Goal: Information Seeking & Learning: Learn about a topic

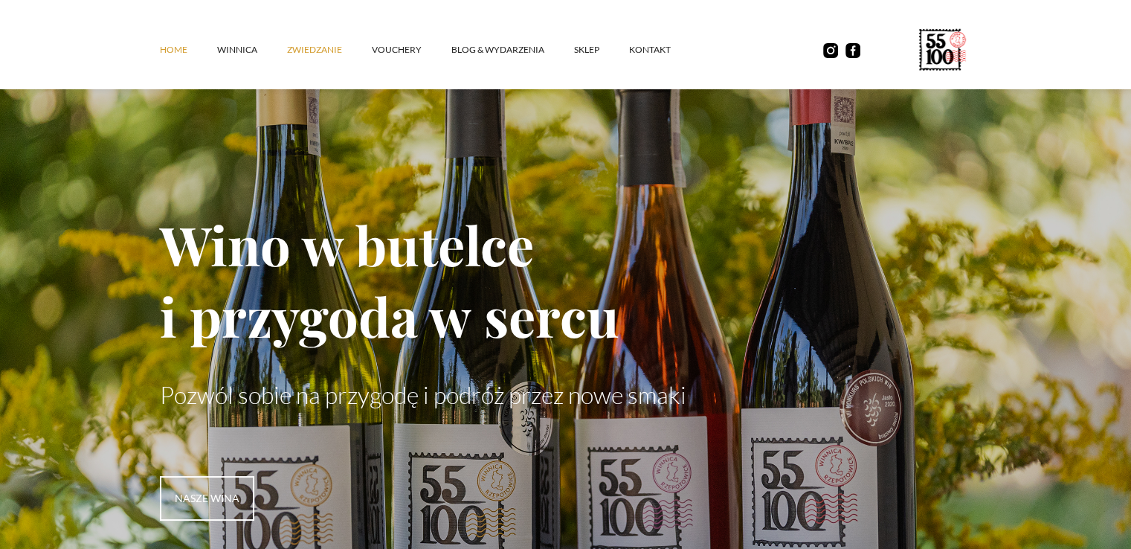
click at [306, 51] on link "ZWIEDZANIE" at bounding box center [329, 50] width 85 height 45
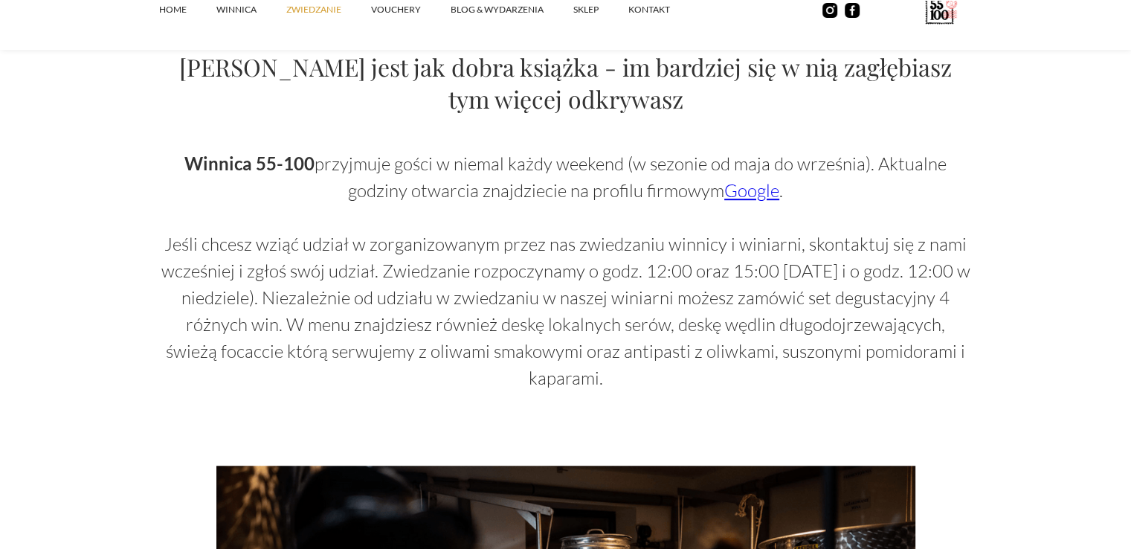
scroll to position [967, 0]
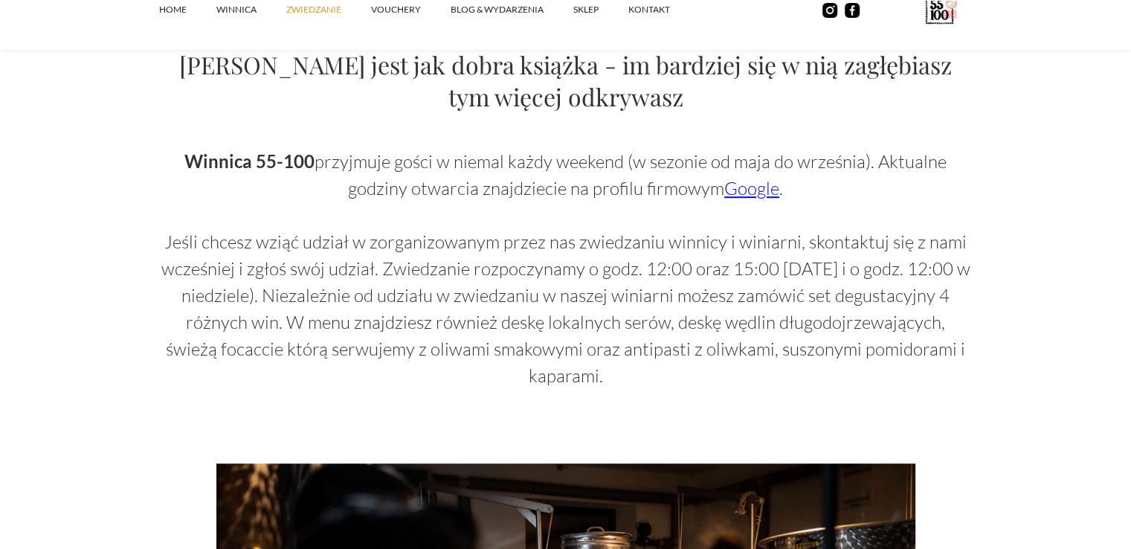
drag, startPoint x: 158, startPoint y: 239, endPoint x: 986, endPoint y: 349, distance: 835.0
click at [986, 349] on section "Zwiedzanie Zwiedzanie winnicy to fascynująca przygoda, która pozwala odkryć taj…" at bounding box center [565, 491] width 1131 height 2916
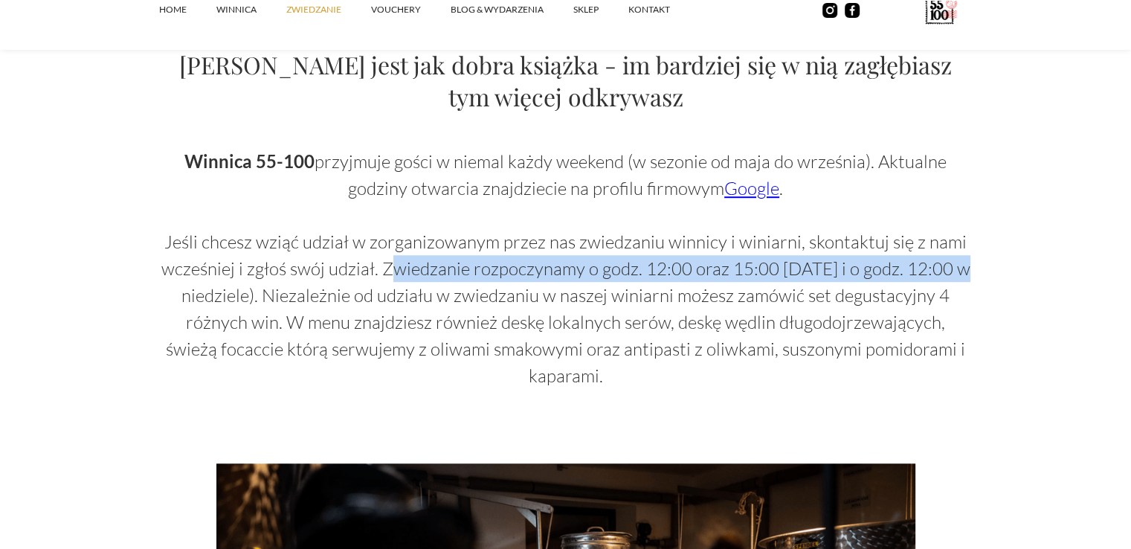
drag, startPoint x: 399, startPoint y: 261, endPoint x: 1040, endPoint y: 271, distance: 641.2
click at [1040, 271] on section "Zwiedzanie Zwiedzanie winnicy to fascynująca przygoda, która pozwala odkryć taj…" at bounding box center [565, 491] width 1131 height 2916
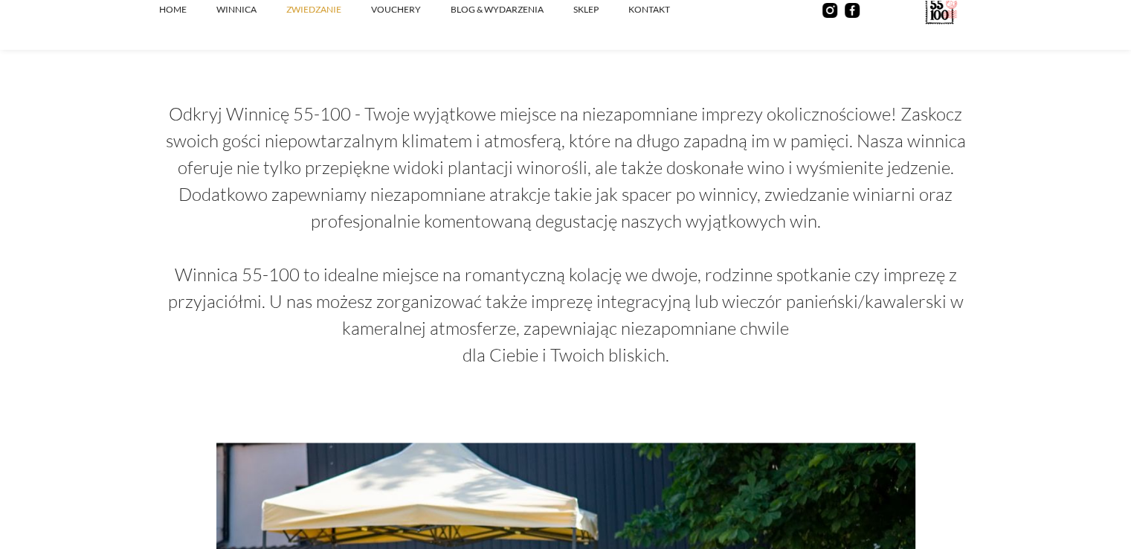
scroll to position [2306, 0]
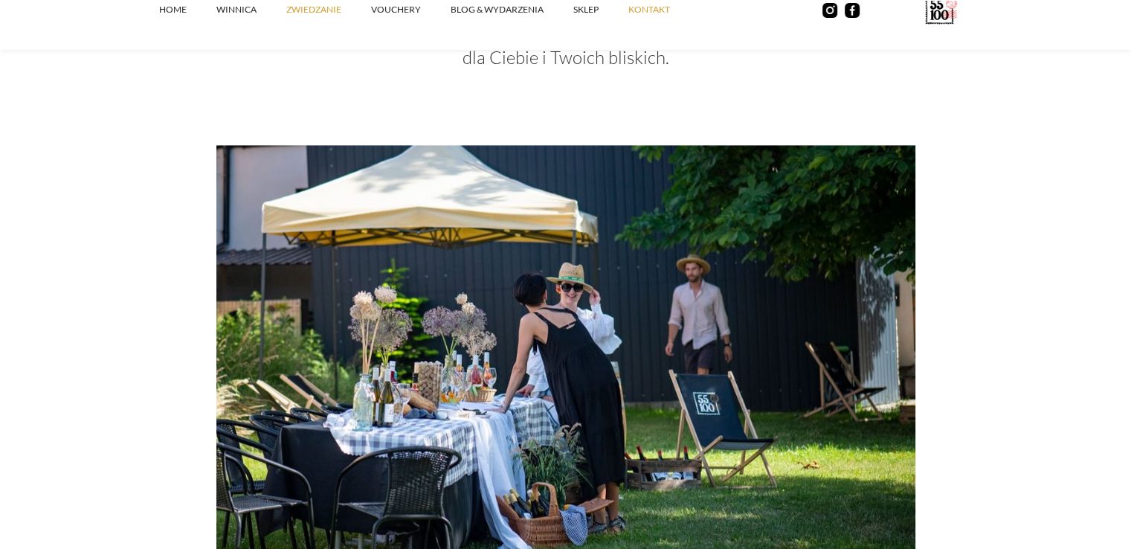
click at [647, 10] on link "kontakt" at bounding box center [663, 9] width 71 height 45
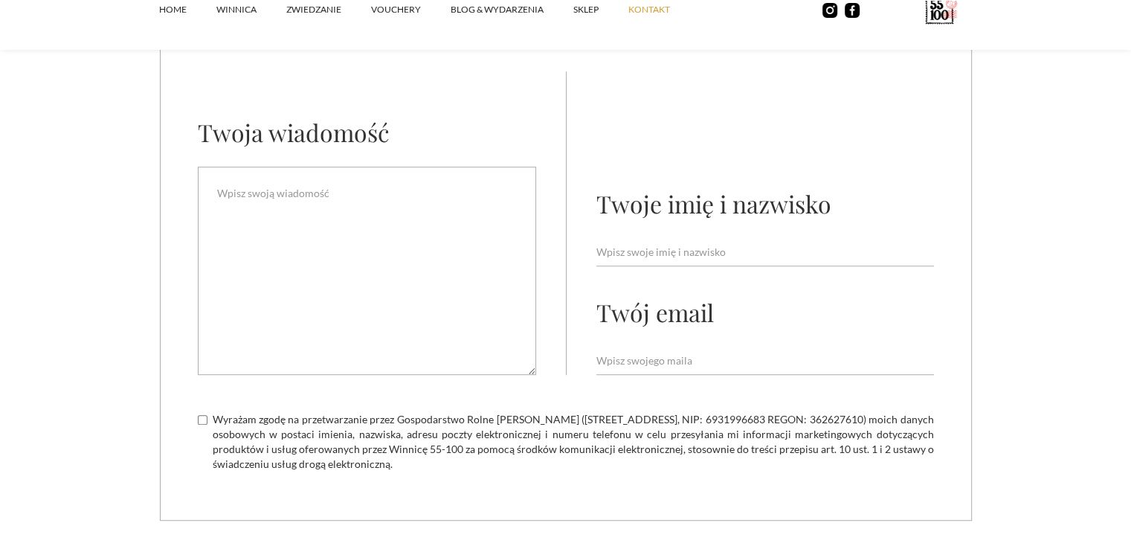
scroll to position [818, 0]
